Goal: Obtain resource: Obtain resource

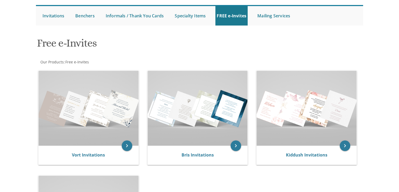
scroll to position [47, 0]
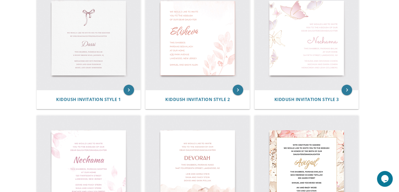
scroll to position [130, 0]
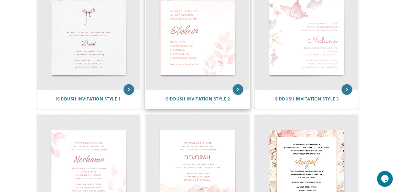
click at [208, 61] on img at bounding box center [198, 38] width 104 height 104
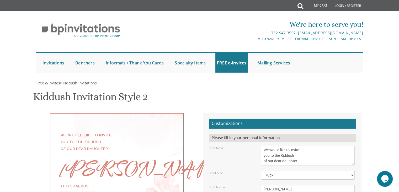
scroll to position [91, 0]
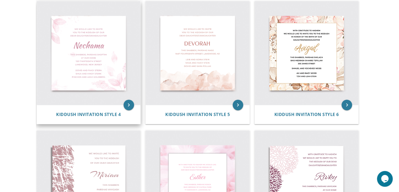
scroll to position [243, 0]
click at [106, 65] on img at bounding box center [89, 53] width 104 height 104
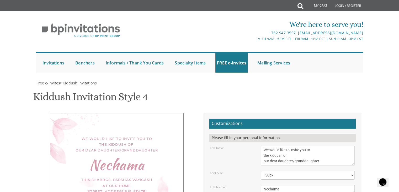
scroll to position [88, 0]
click at [286, 184] on textarea "Nechama" at bounding box center [308, 188] width 94 height 9
type textarea "h"
type textarea "Chana"
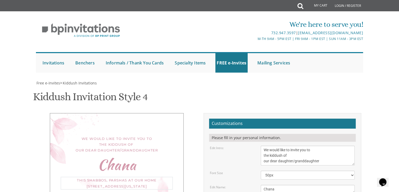
type textarea "ve"
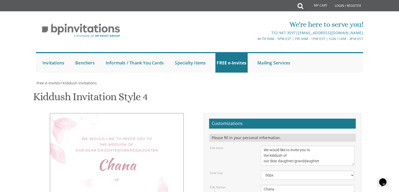
click at [268, 184] on textarea "Nechama" at bounding box center [308, 188] width 94 height 9
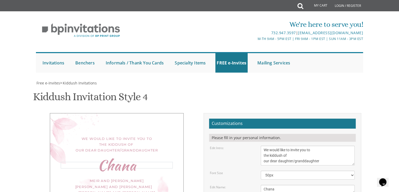
click at [268, 184] on textarea "Nechama" at bounding box center [308, 188] width 94 height 9
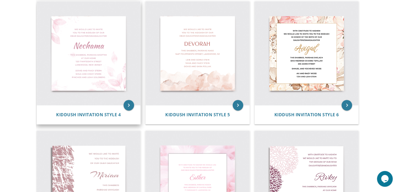
click at [98, 49] on img at bounding box center [89, 53] width 104 height 104
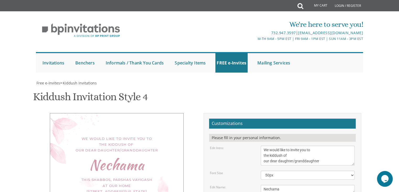
scroll to position [105, 0]
click at [318, 184] on textarea "Nechama" at bounding box center [308, 188] width 94 height 9
paste textarea "[PERSON_NAME]"
type textarea "Chana"
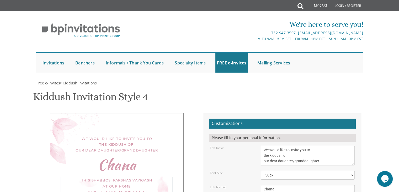
type textarea "This Shabbos, [PERSON_NAME] Re'eh For Men [STREET_ADDRESS][US_STATE]"
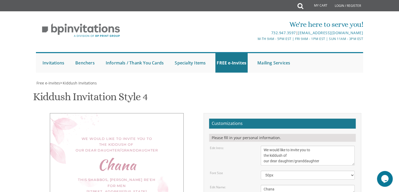
type textarea "[PERSON_NAME] [PERSON_NAME] Sruli and [PERSON_NAME] [PERSON_NAME] and [PERSON_N…"
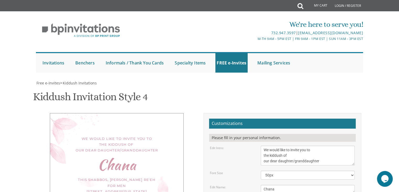
type input "[EMAIL_ADDRESS][DOMAIN_NAME]"
type textarea "[PERSON_NAME] and [PERSON_NAME] and [PERSON_NAME] [PERSON_NAME] and [PERSON_NAM…"
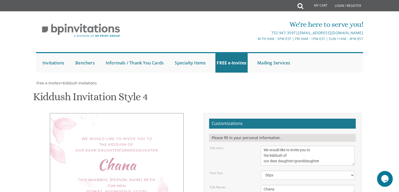
type textarea "This Shabbos, Parshas Re'eh [STREET_ADDRESS][US_STATE]"
